Goal: Information Seeking & Learning: Find contact information

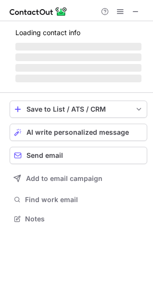
scroll to position [218, 153]
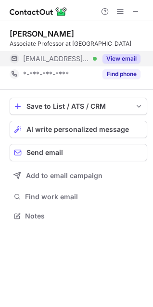
click at [125, 63] on button "View email" at bounding box center [121, 59] width 38 height 10
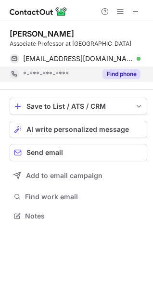
click at [127, 79] on button "Find phone" at bounding box center [121, 74] width 38 height 10
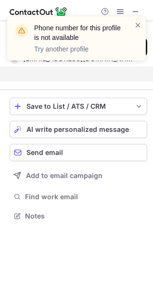
scroll to position [202, 153]
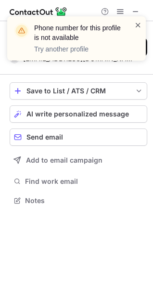
click at [134, 25] on span at bounding box center [138, 25] width 8 height 10
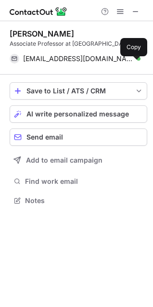
click at [138, 12] on div "Phone number for this profile is not available Try another profile" at bounding box center [77, 42] width 154 height 71
click at [134, 12] on span at bounding box center [136, 12] width 8 height 8
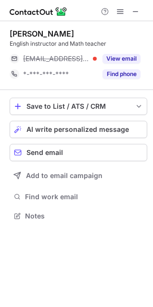
scroll to position [209, 153]
